Goal: Navigation & Orientation: Find specific page/section

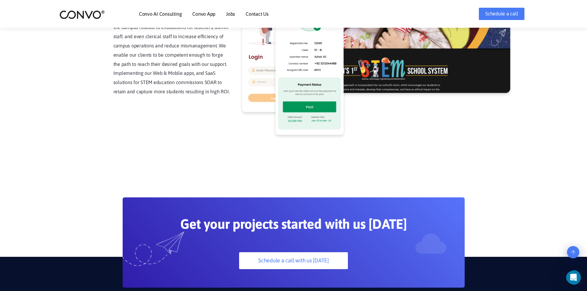
scroll to position [1632, 0]
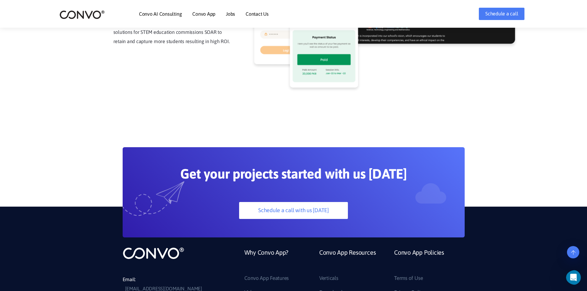
click at [233, 14] on link "Jobs" at bounding box center [230, 13] width 9 height 5
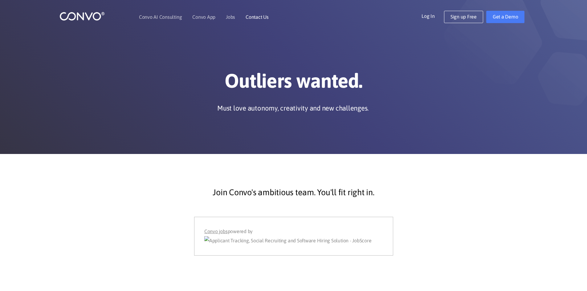
click at [266, 20] on li "Contact Us" at bounding box center [256, 17] width 23 height 26
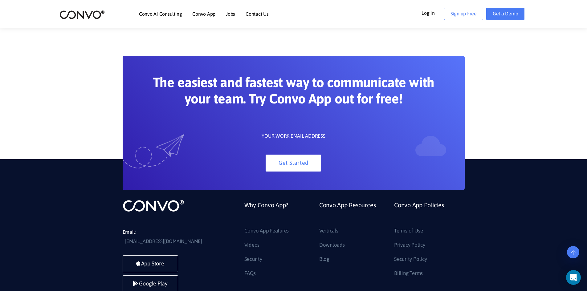
scroll to position [582, 0]
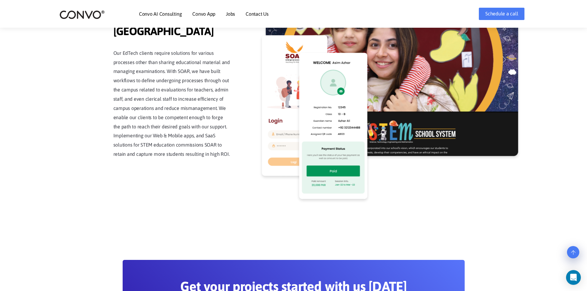
scroll to position [1632, 0]
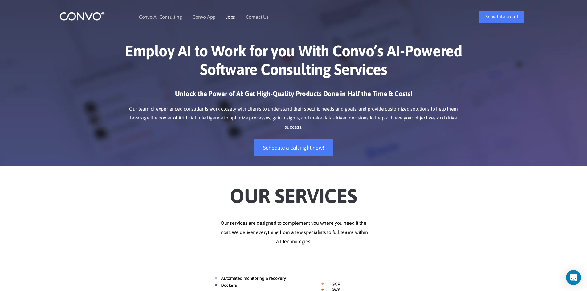
click at [232, 17] on link "Jobs" at bounding box center [230, 16] width 9 height 5
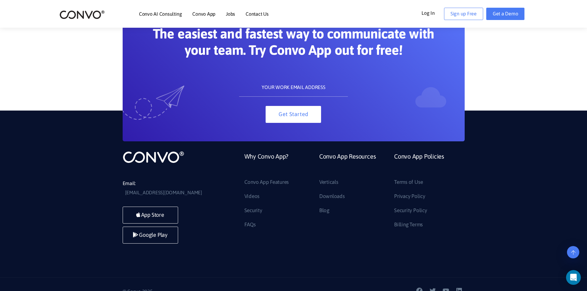
scroll to position [582, 0]
